Goal: Transaction & Acquisition: Purchase product/service

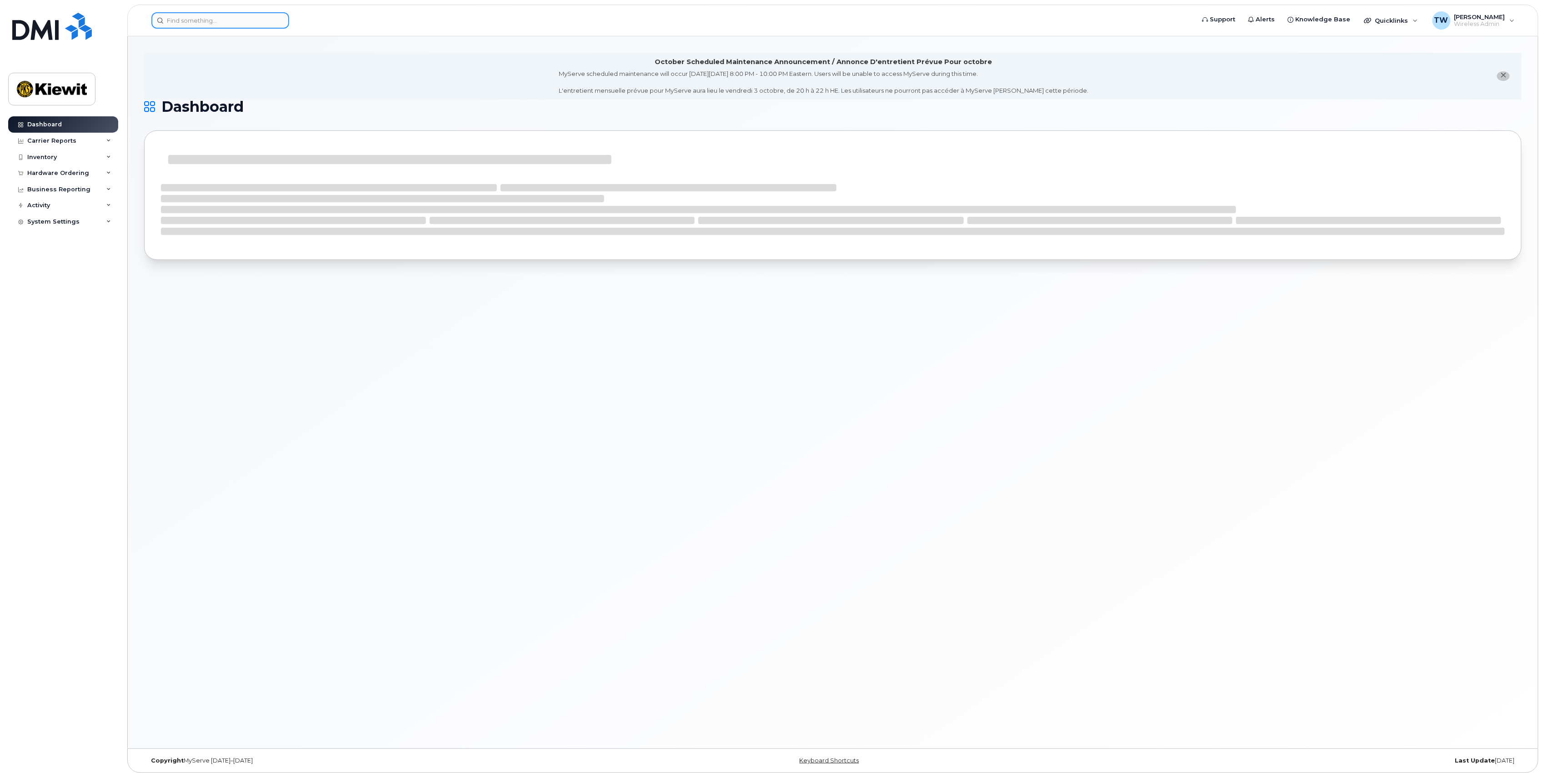
click at [190, 16] on input at bounding box center [220, 20] width 138 height 16
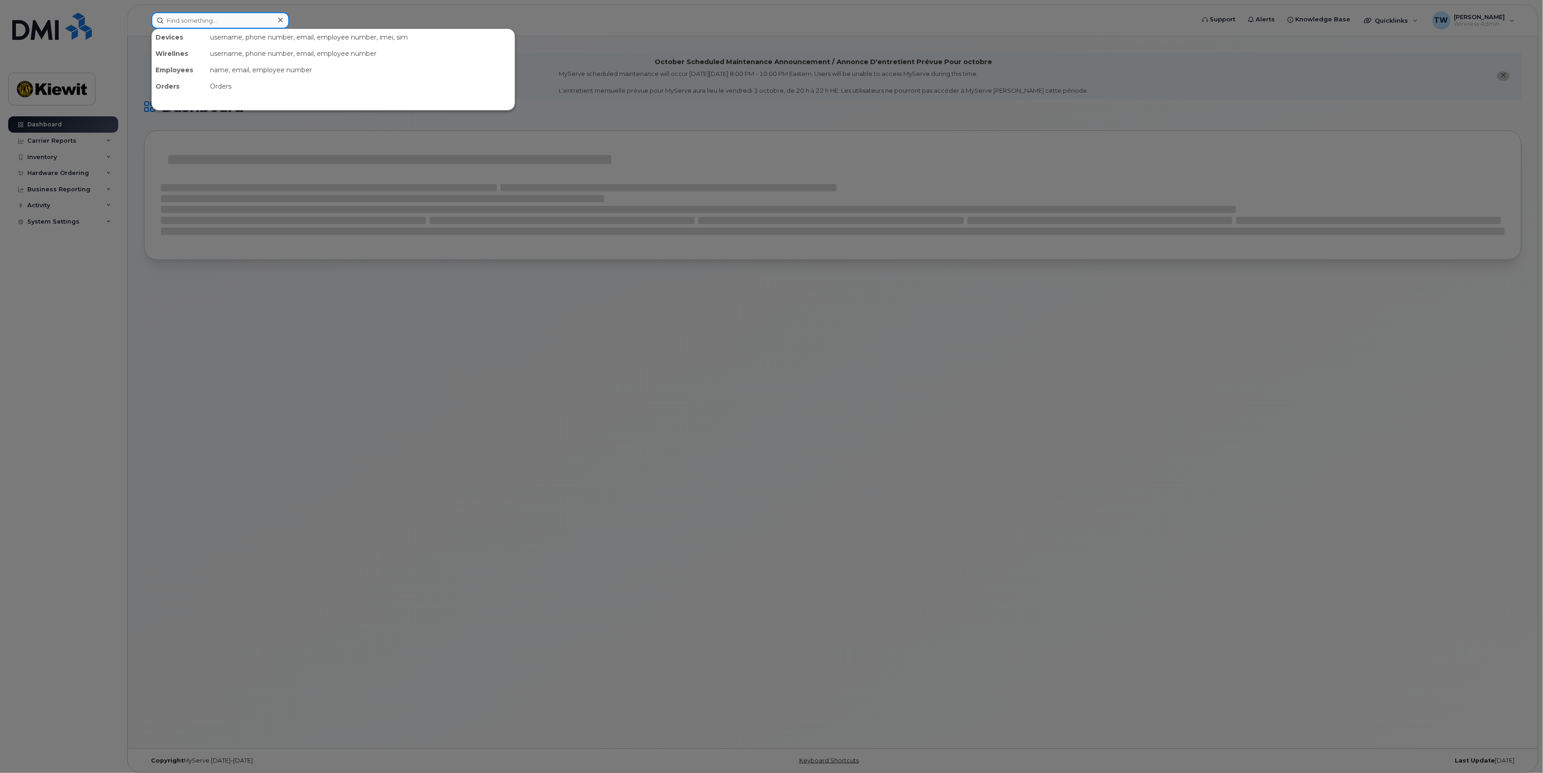
click at [190, 16] on input at bounding box center [220, 20] width 138 height 16
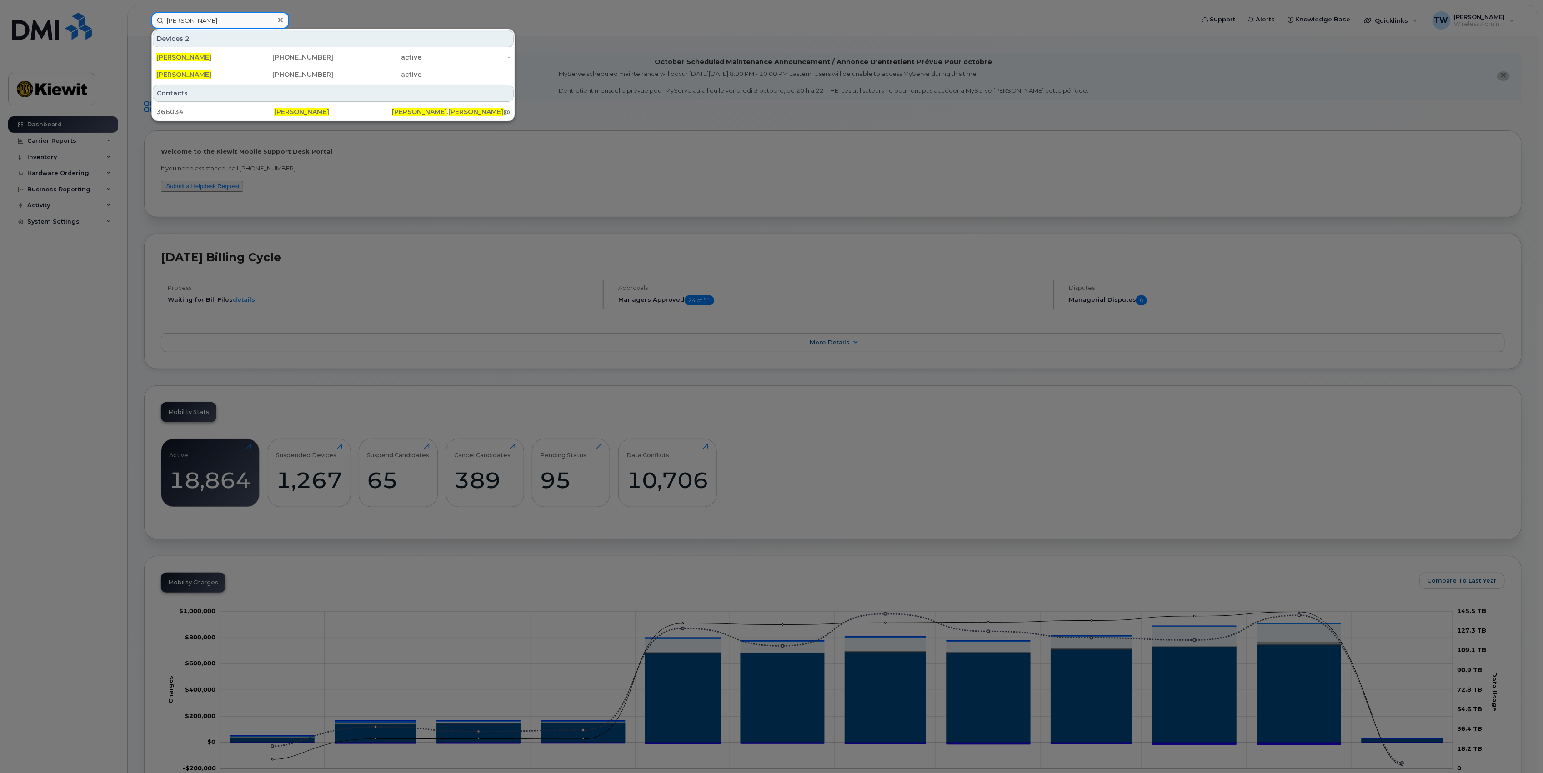
type input "[PERSON_NAME]"
click at [185, 113] on div "366034" at bounding box center [215, 111] width 118 height 9
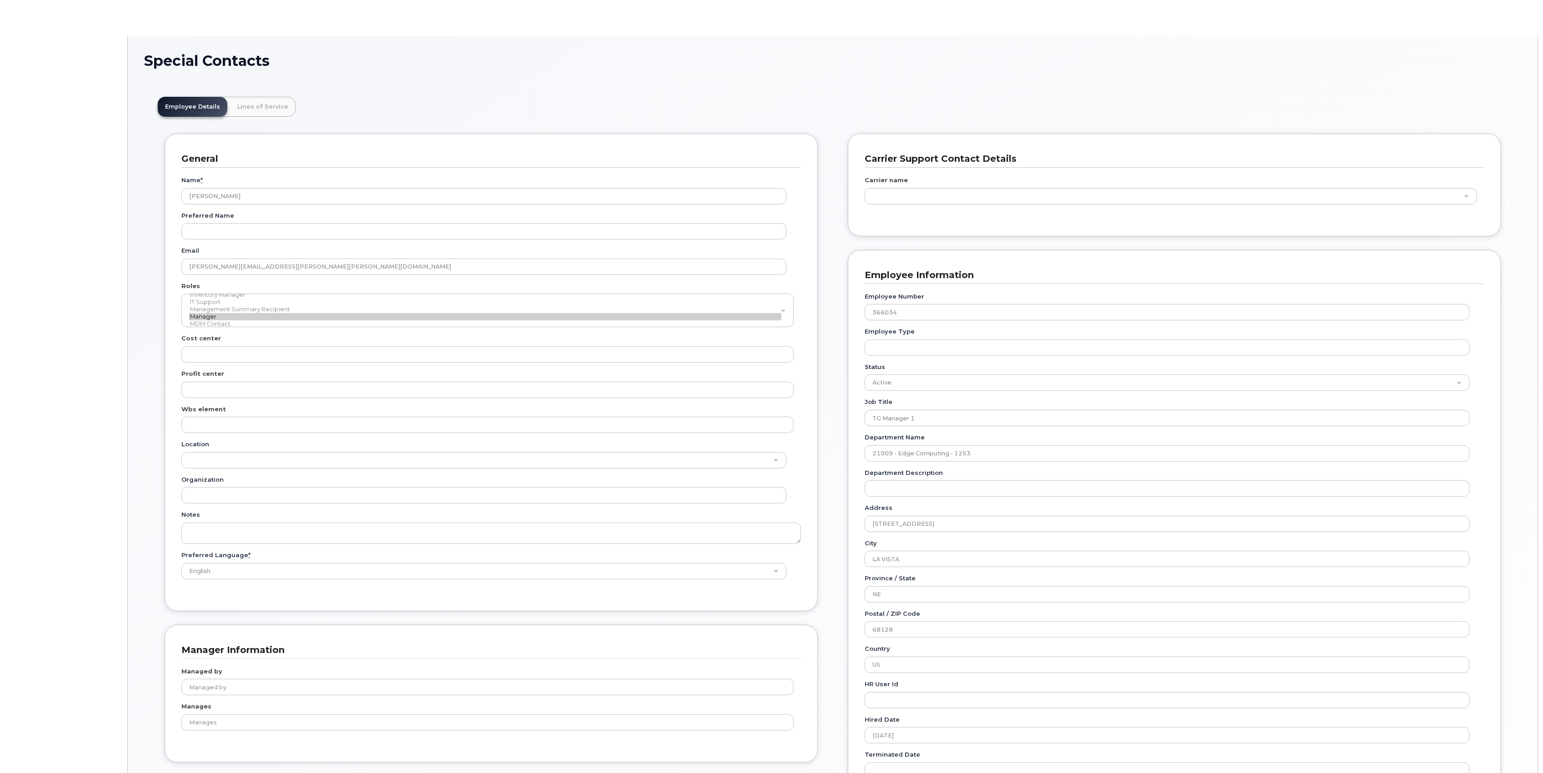
scroll to position [26, 0]
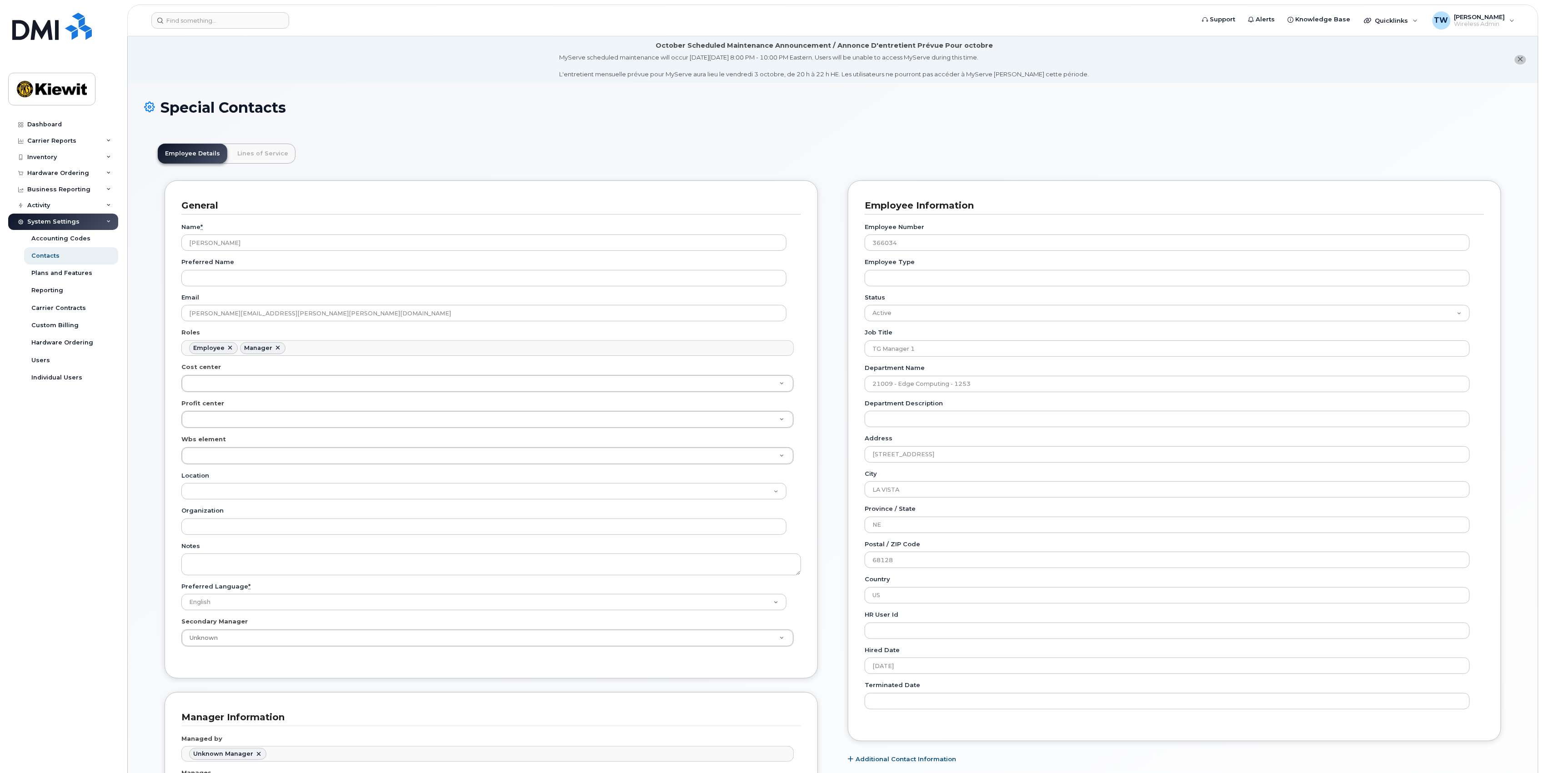
click at [68, 204] on div "Activity" at bounding box center [63, 205] width 110 height 16
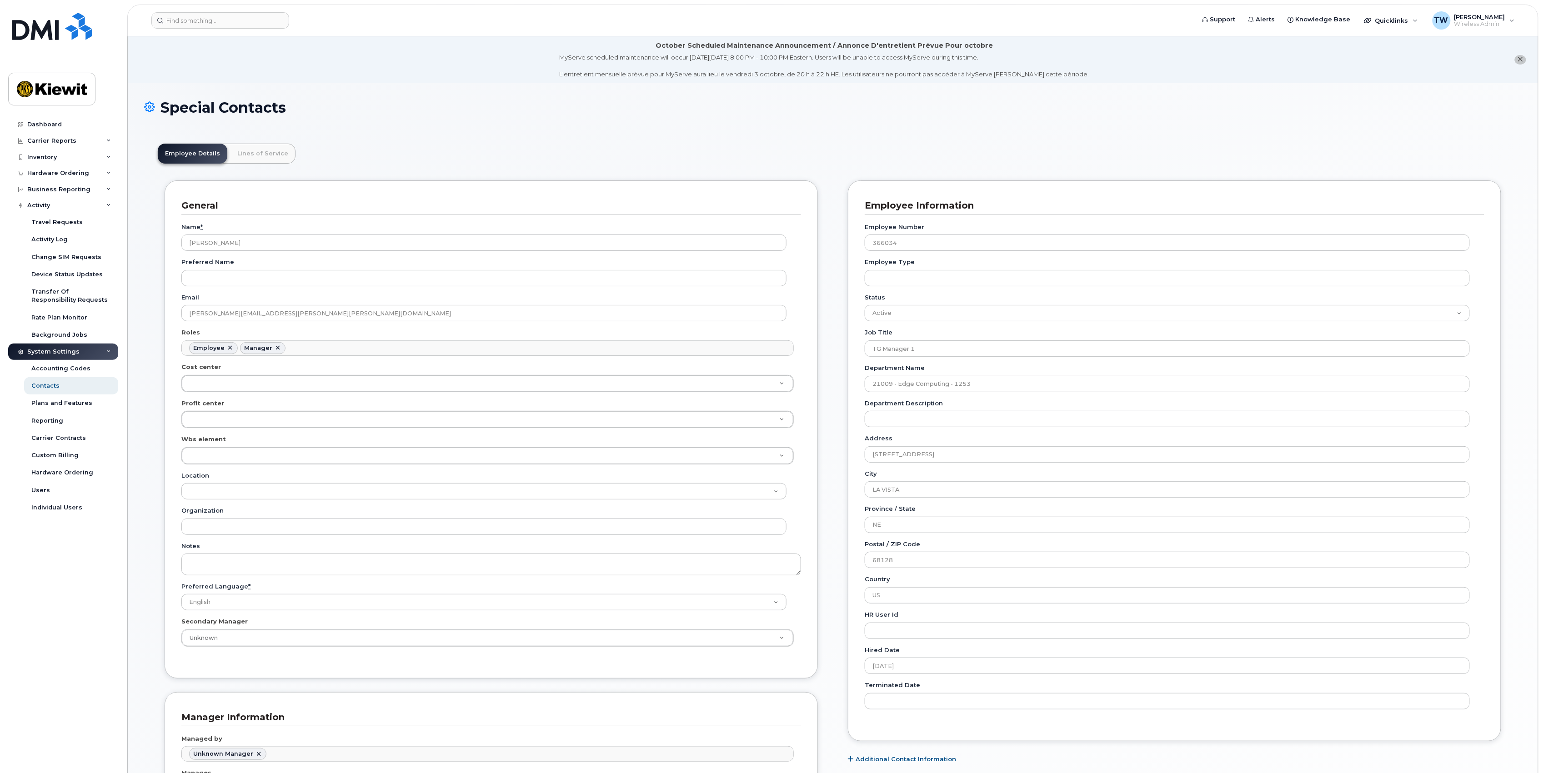
click at [68, 204] on div "Activity" at bounding box center [63, 205] width 110 height 16
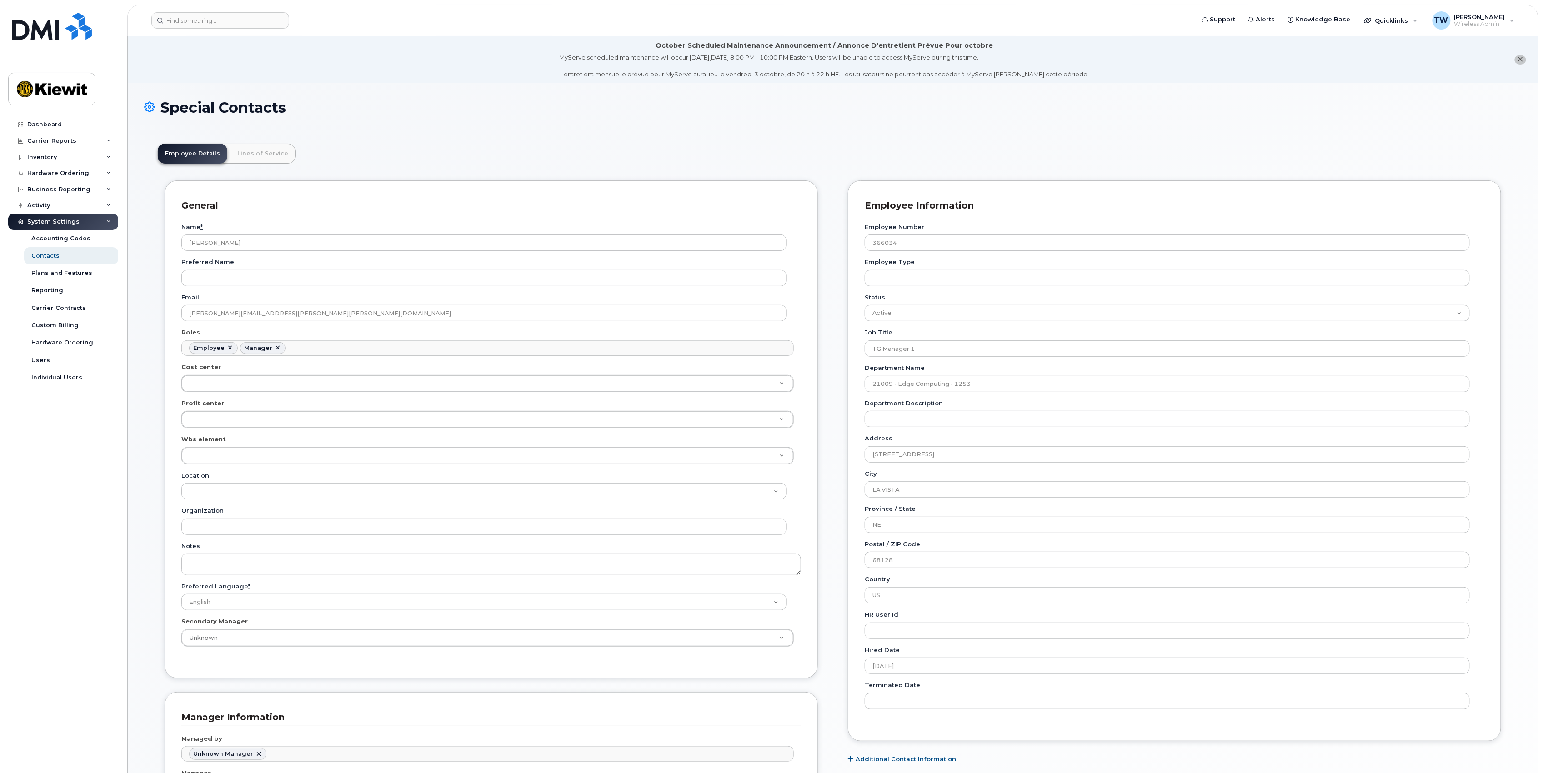
click at [74, 139] on div "Carrier Reports" at bounding box center [63, 141] width 110 height 16
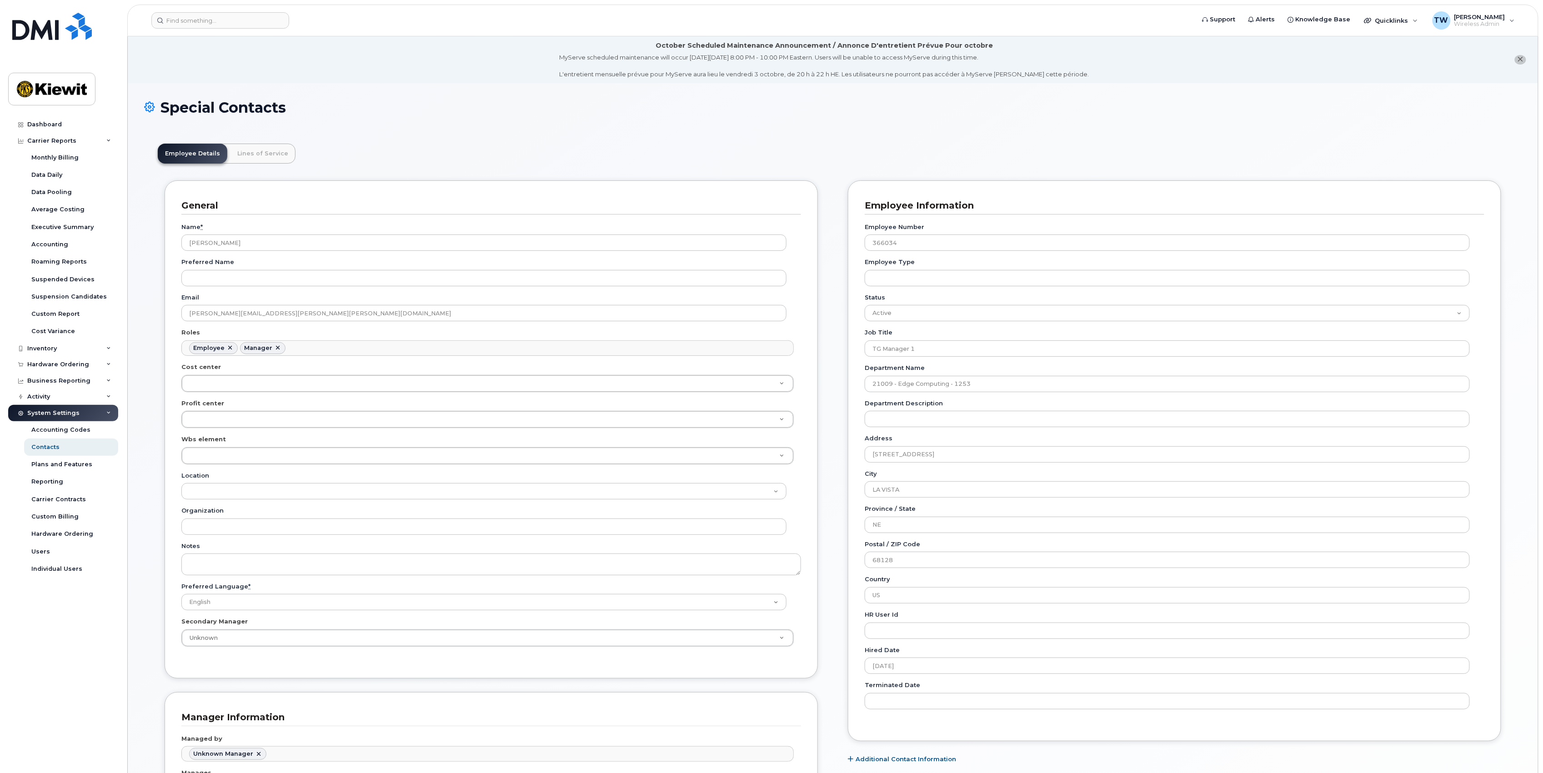
click at [63, 141] on div "Carrier Reports" at bounding box center [51, 140] width 49 height 7
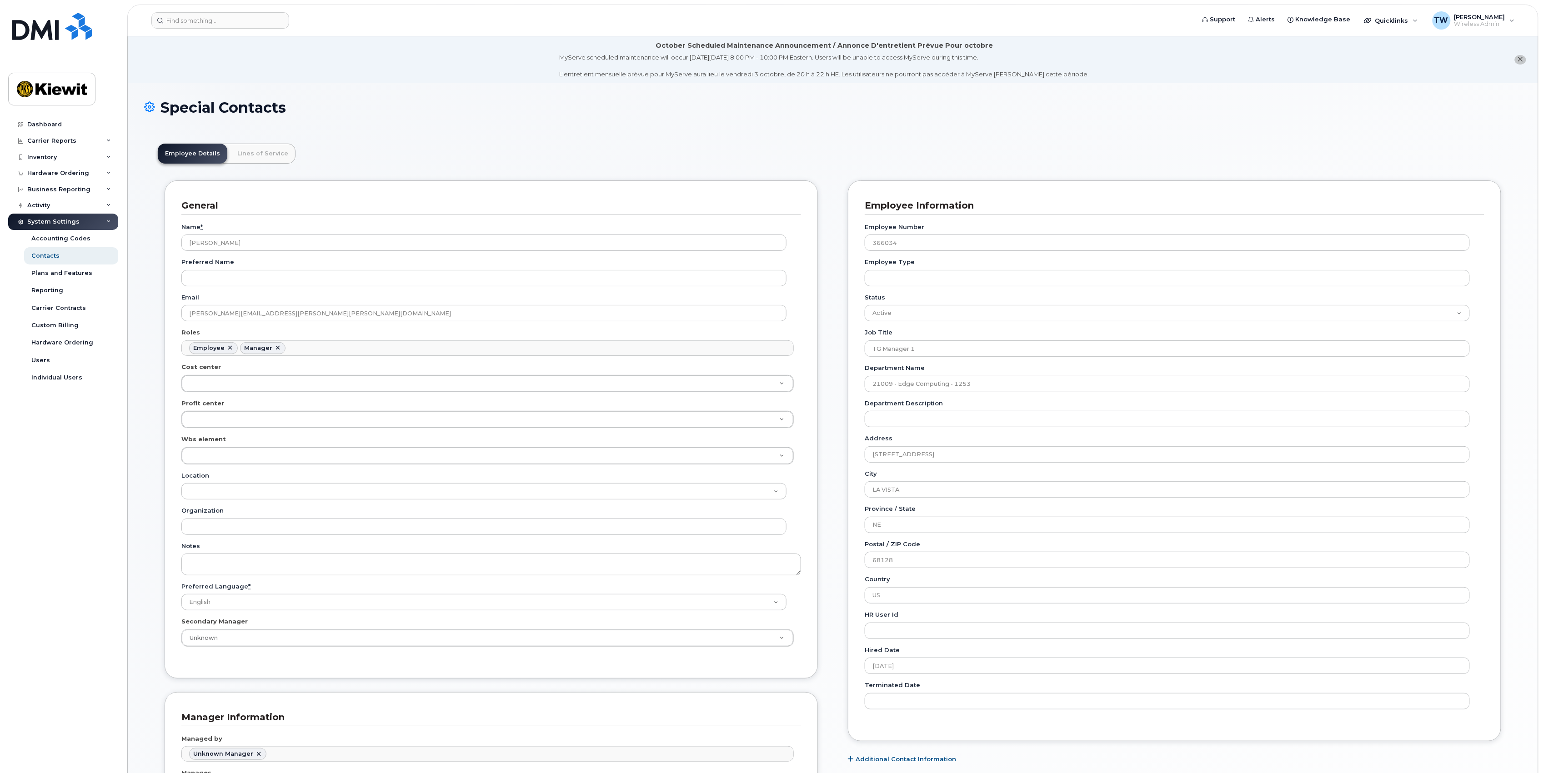
click at [71, 174] on div "Hardware Ordering" at bounding box center [58, 173] width 62 height 7
click at [50, 208] on div "Orders" at bounding box center [42, 207] width 22 height 8
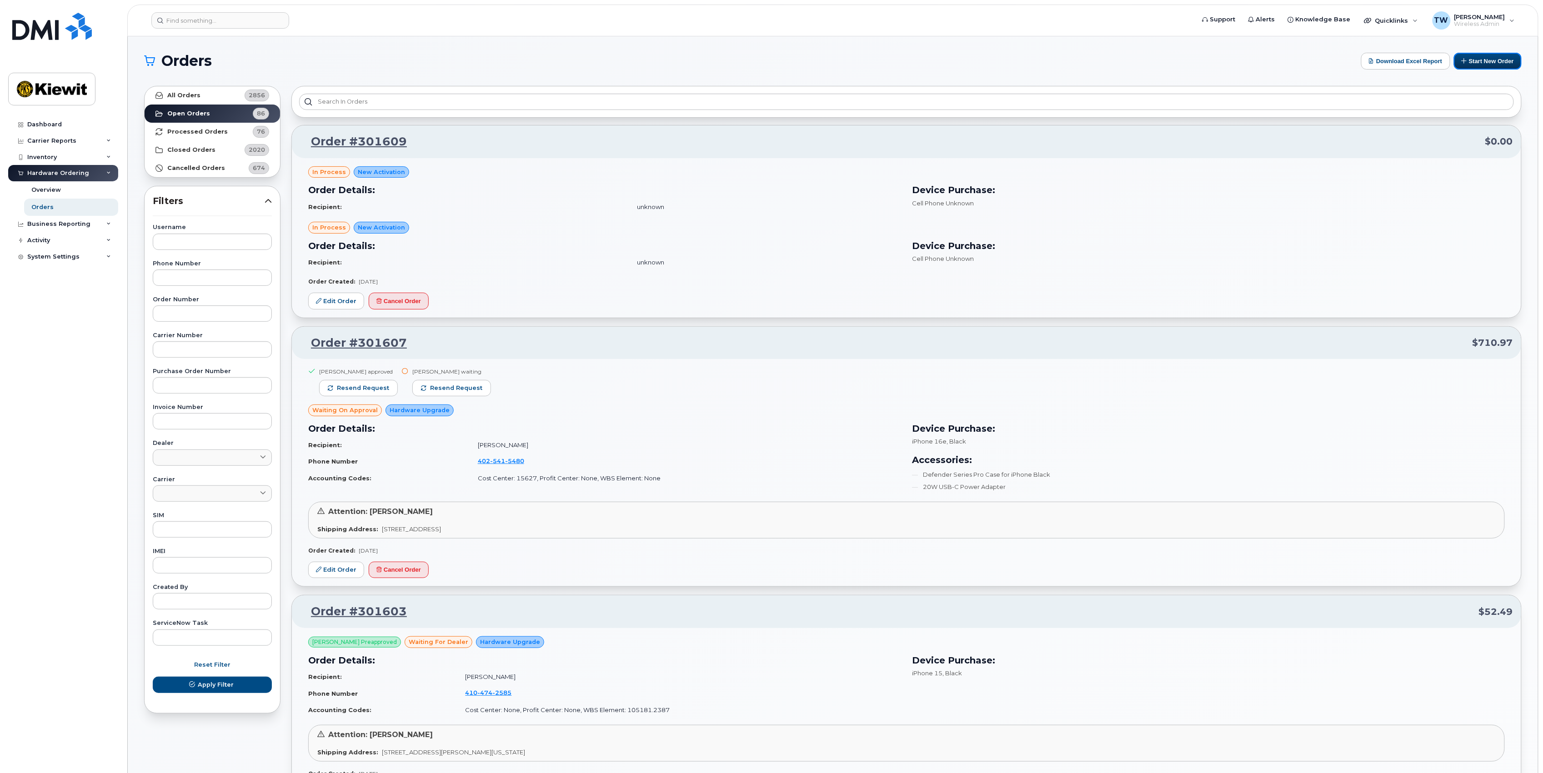
click at [1477, 63] on button "Start New Order" at bounding box center [1487, 61] width 68 height 17
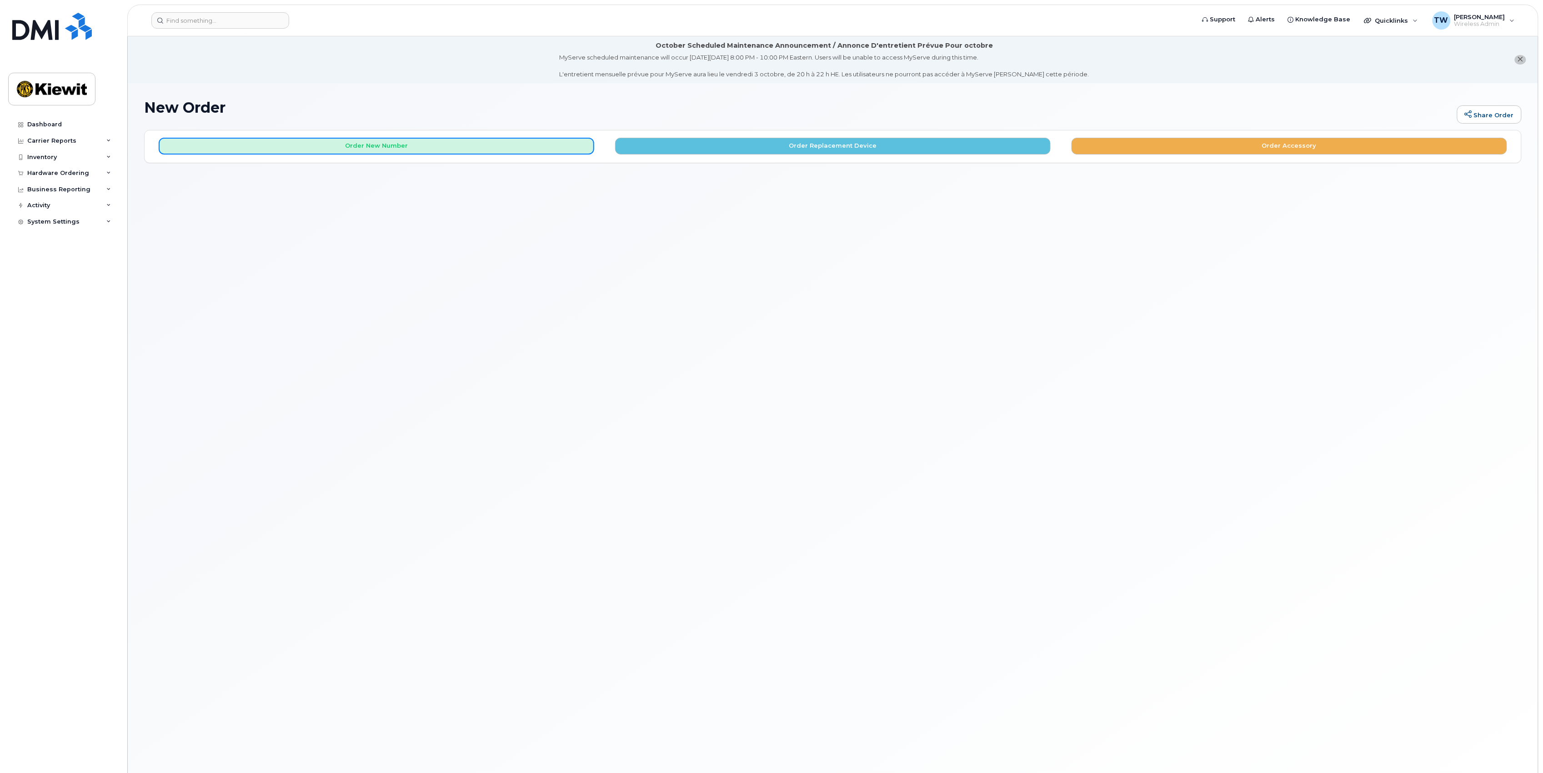
click at [472, 139] on button "Order New Number" at bounding box center [376, 146] width 435 height 17
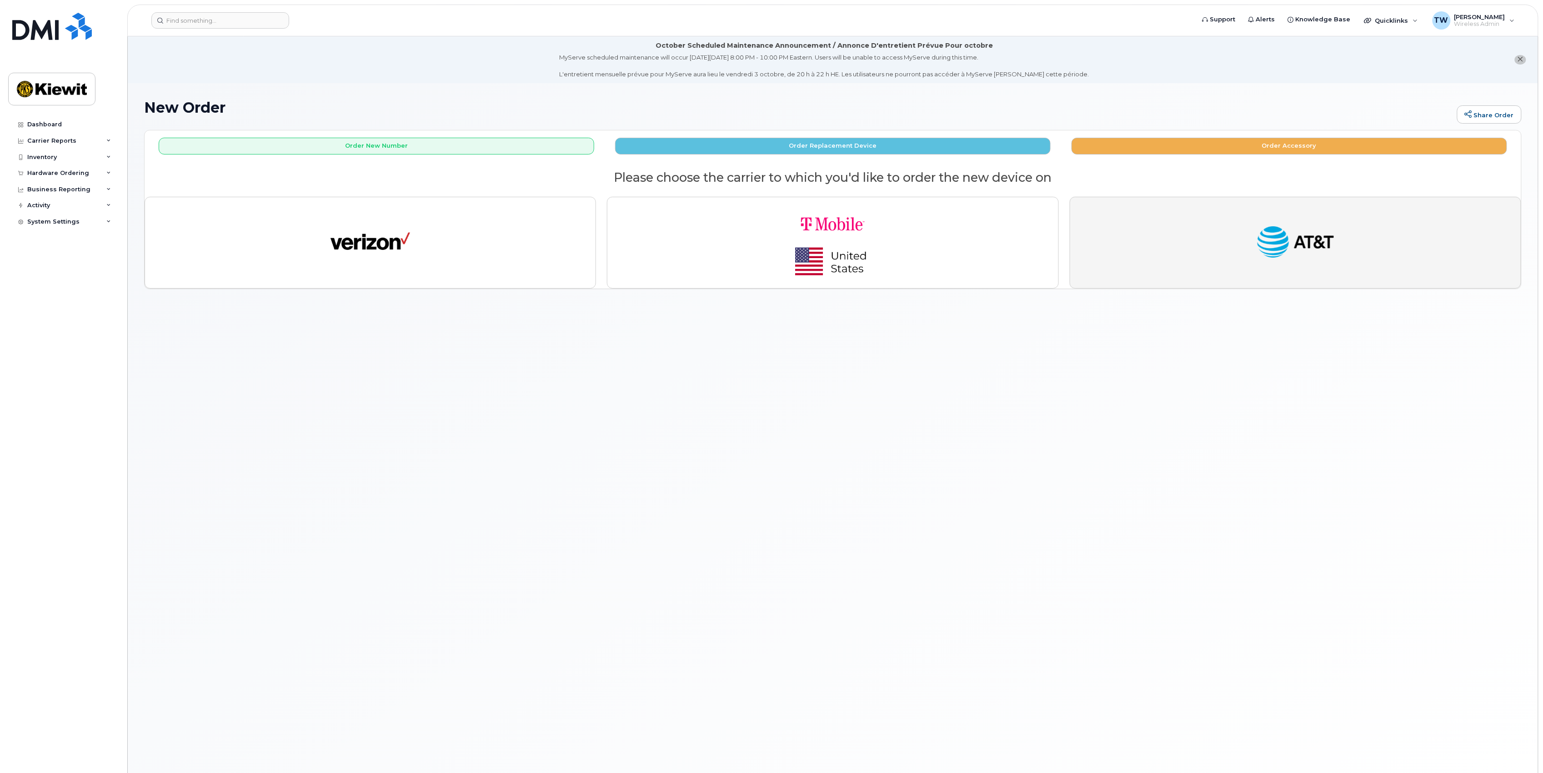
click at [1242, 255] on button "button" at bounding box center [1294, 243] width 451 height 92
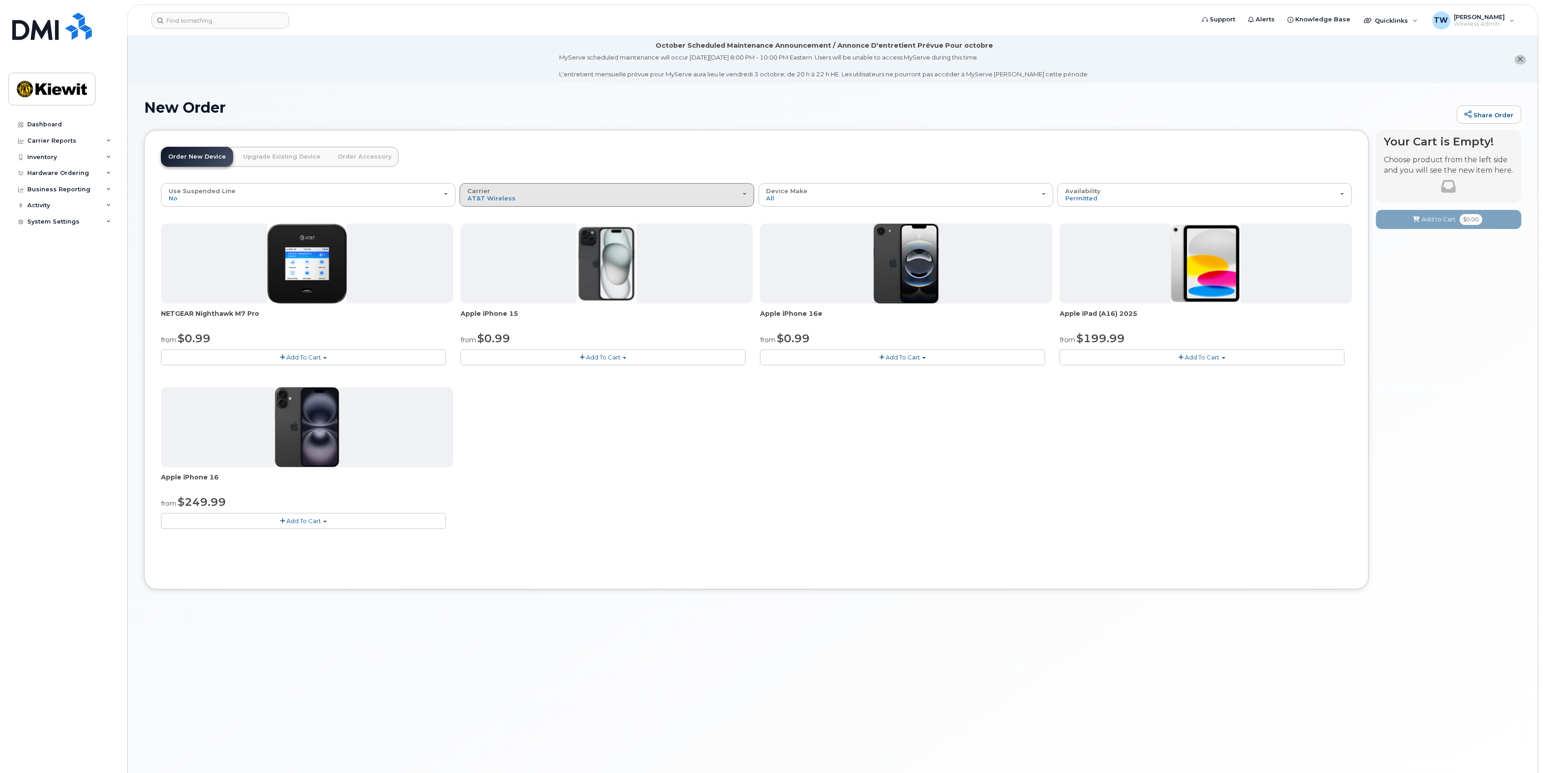
click at [743, 193] on div "Carrier Verizon Wireless T-Mobile AT&T Wireless" at bounding box center [606, 195] width 279 height 14
click at [510, 215] on label "Verizon Wireless" at bounding box center [494, 215] width 65 height 11
click at [0, 0] on input "Verizon Wireless" at bounding box center [0, 0] width 0 height 0
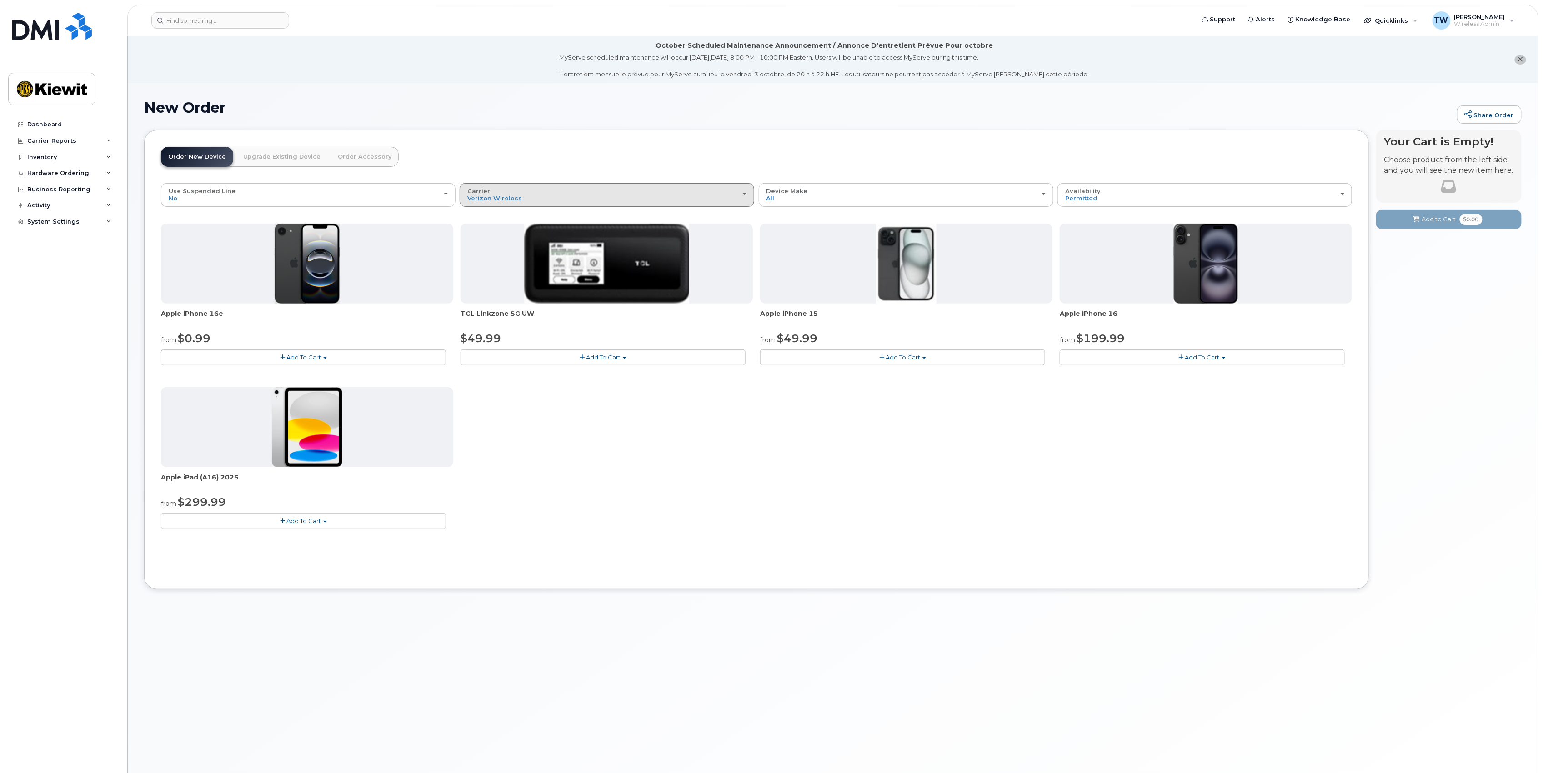
click at [748, 194] on button "Carrier Verizon Wireless T-Mobile AT&T Wireless" at bounding box center [606, 195] width 295 height 24
click at [492, 233] on label "T-Mobile" at bounding box center [482, 230] width 40 height 11
click at [0, 0] on input "T-Mobile" at bounding box center [0, 0] width 0 height 0
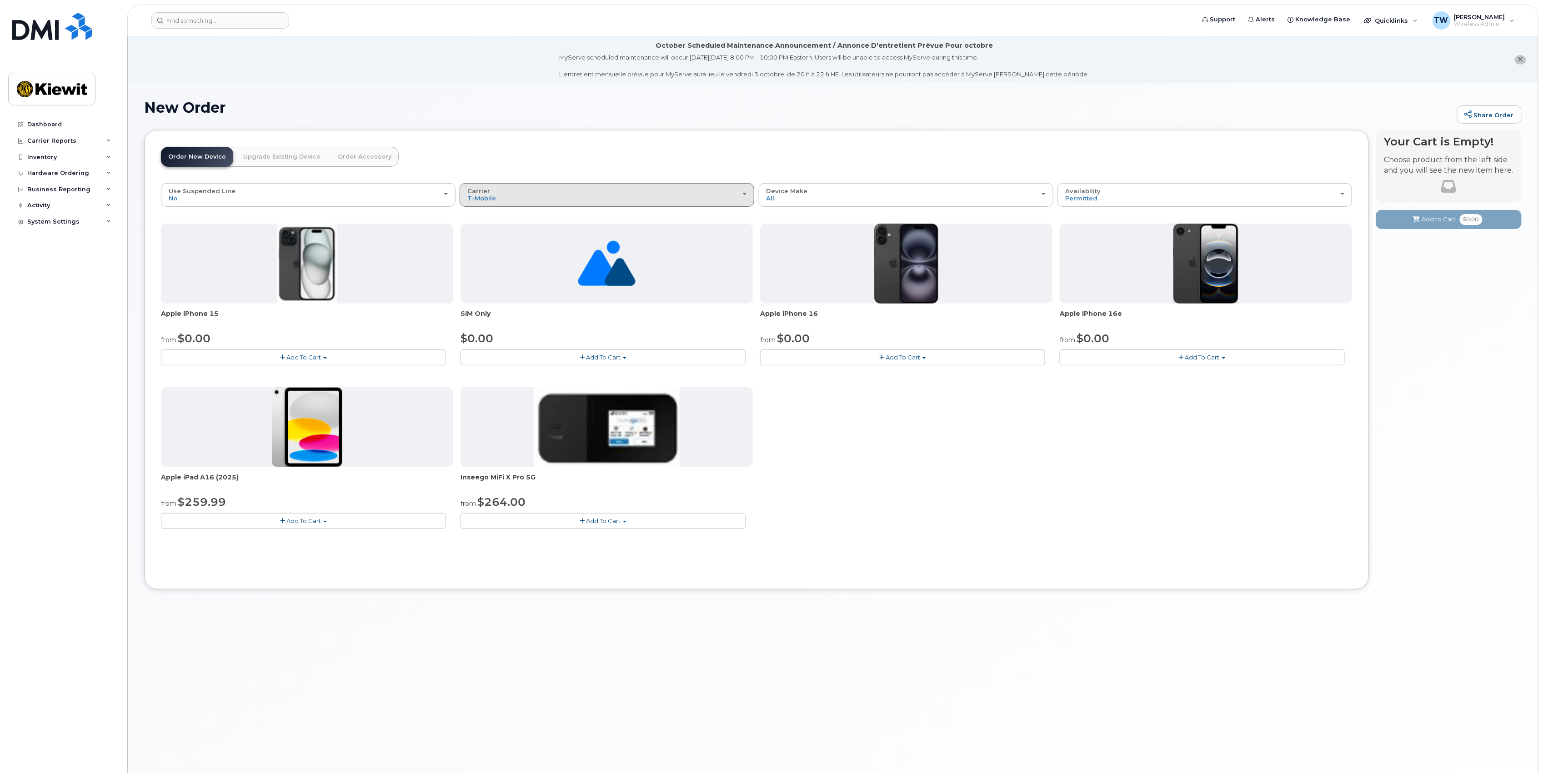
click at [746, 197] on button "Carrier Verizon Wireless T-Mobile AT&T Wireless" at bounding box center [606, 195] width 295 height 24
click at [498, 250] on label "AT&T Wireless" at bounding box center [491, 246] width 59 height 11
click at [0, 0] on input "AT&T Wireless" at bounding box center [0, 0] width 0 height 0
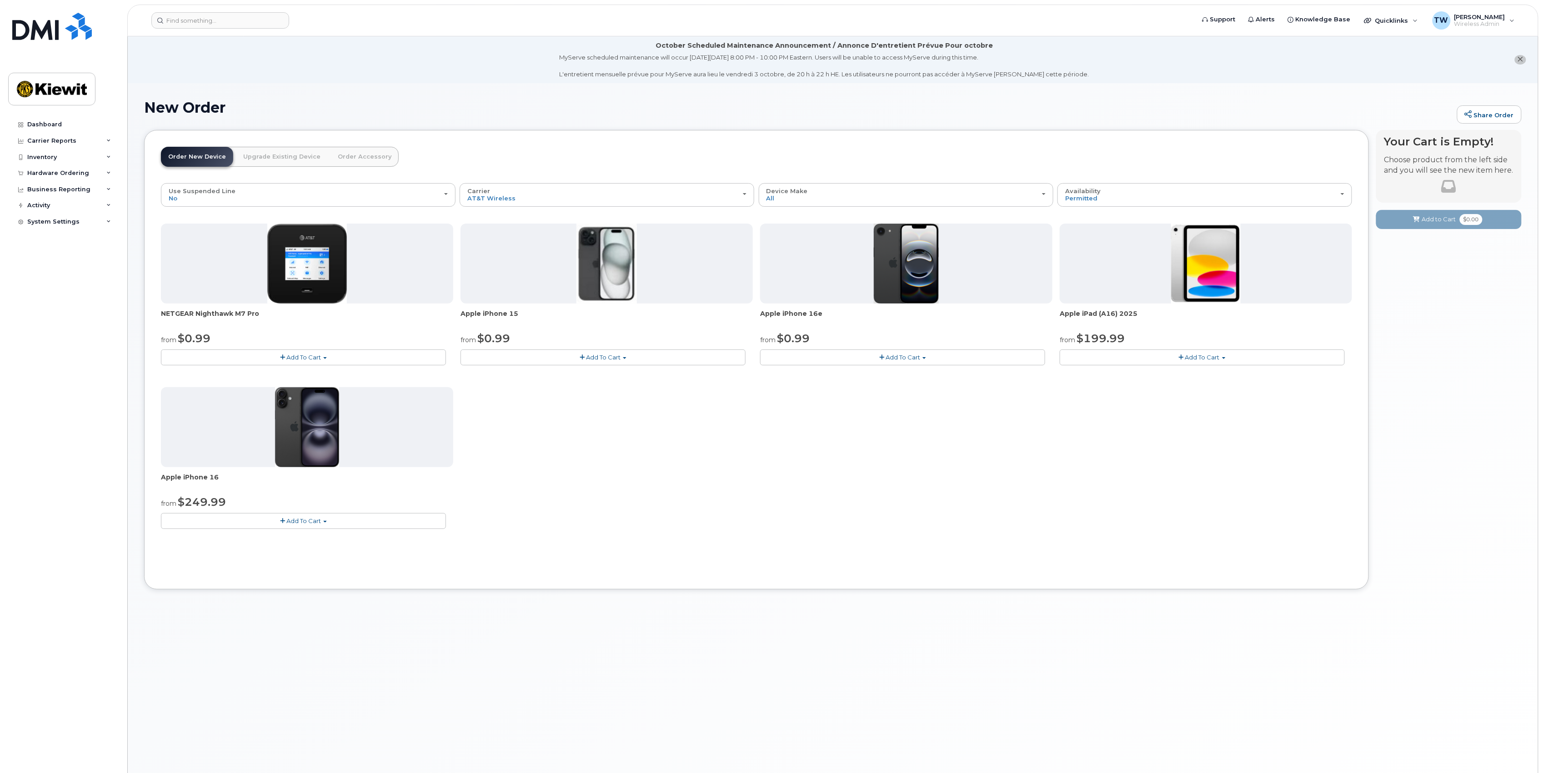
click at [1429, 500] on div "Your Cart is Empty! Choose product from the left side and you will see the new …" at bounding box center [1448, 367] width 145 height 474
